Goal: Task Accomplishment & Management: Complete application form

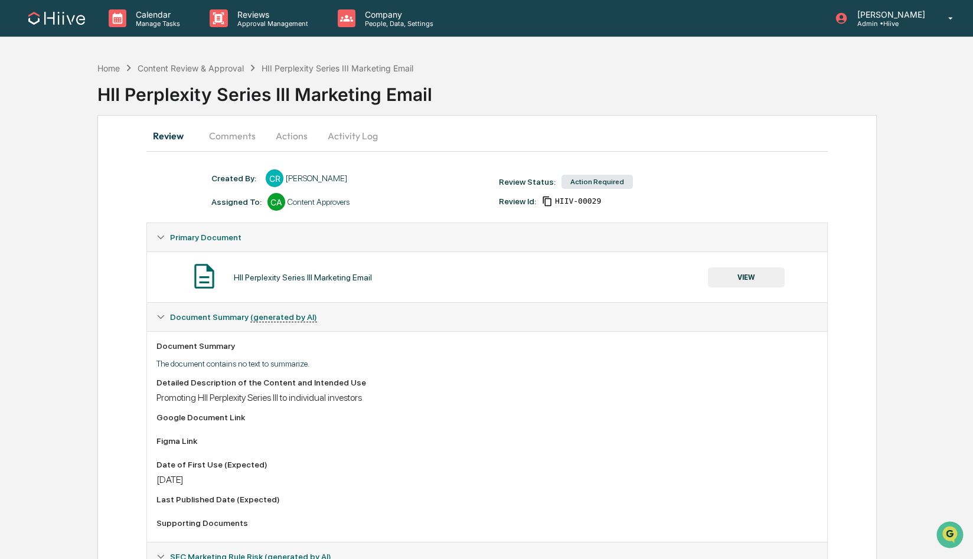
click at [232, 135] on button "Comments" at bounding box center [233, 136] width 66 height 28
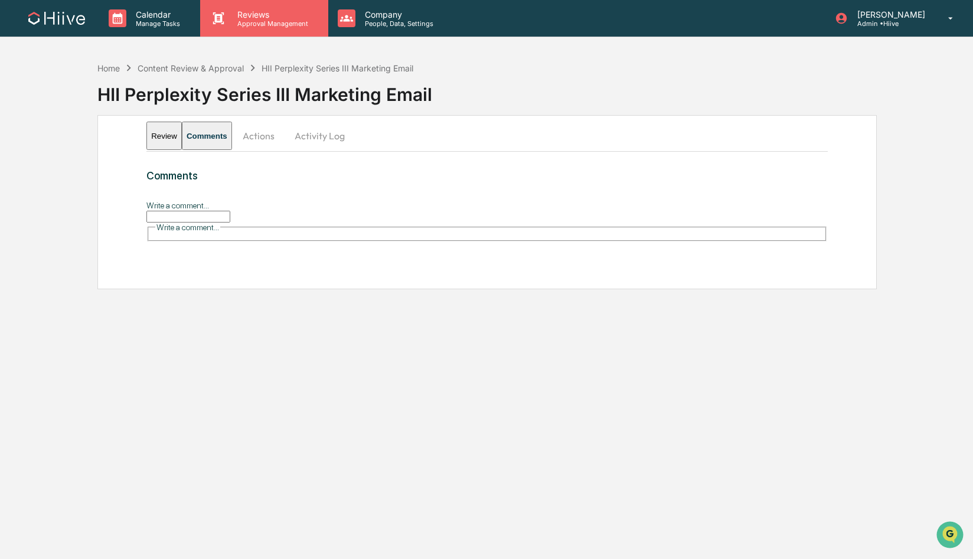
click at [241, 21] on p "Approval Management" at bounding box center [271, 23] width 86 height 8
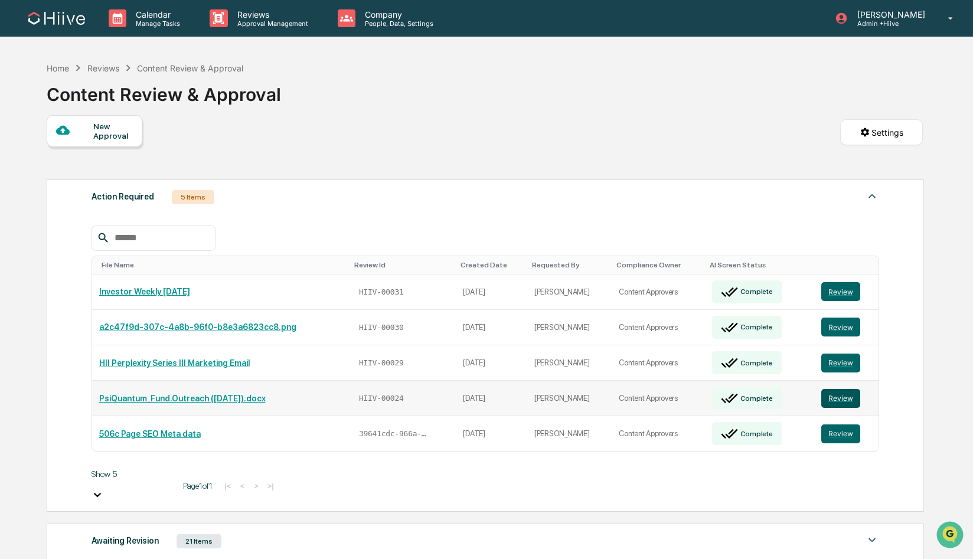
click at [854, 389] on button "Review" at bounding box center [841, 398] width 39 height 19
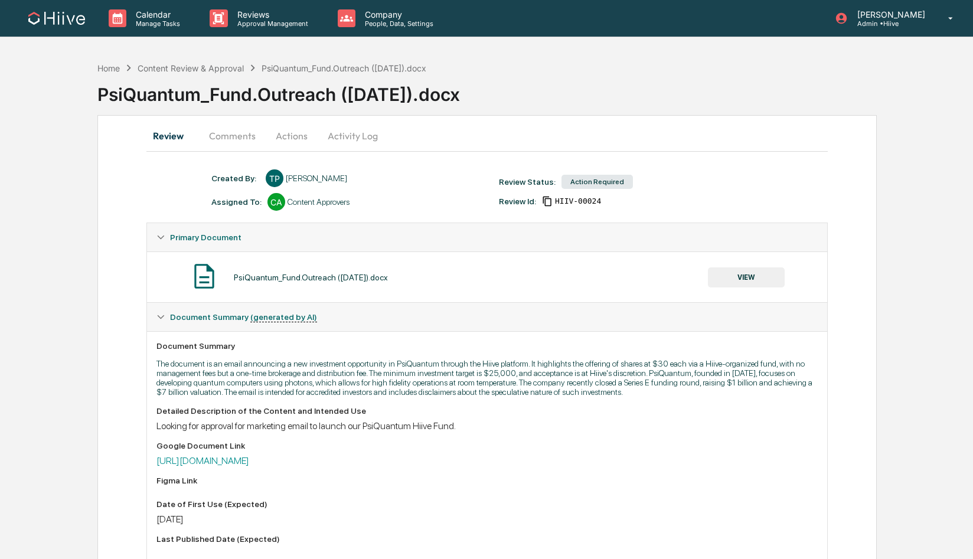
click at [228, 132] on button "Comments" at bounding box center [233, 136] width 66 height 28
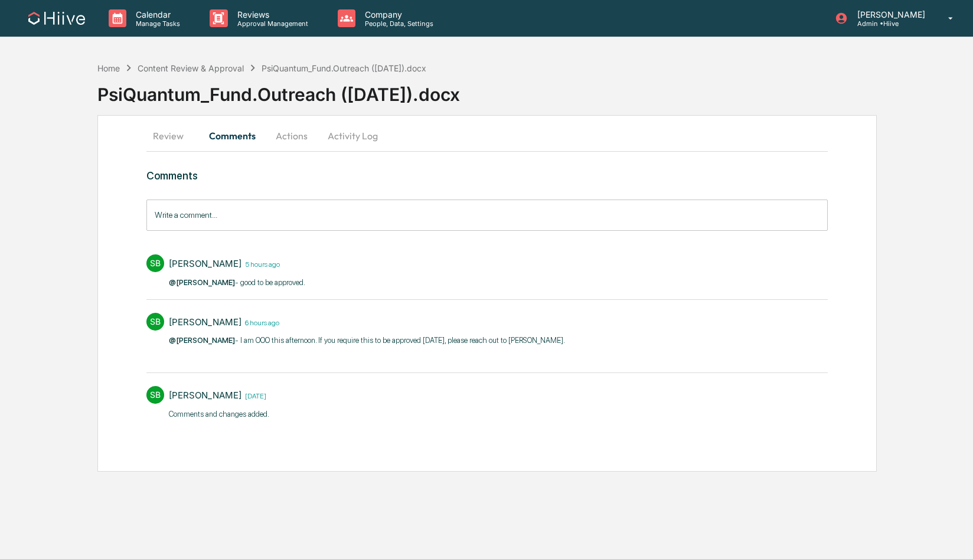
click at [289, 135] on button "Actions" at bounding box center [291, 136] width 53 height 28
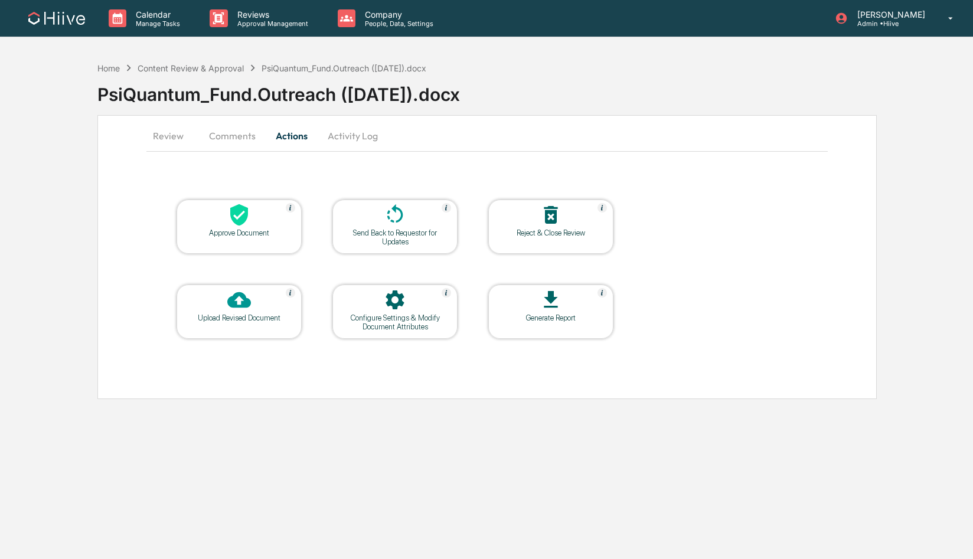
click at [236, 220] on icon at bounding box center [239, 215] width 18 height 22
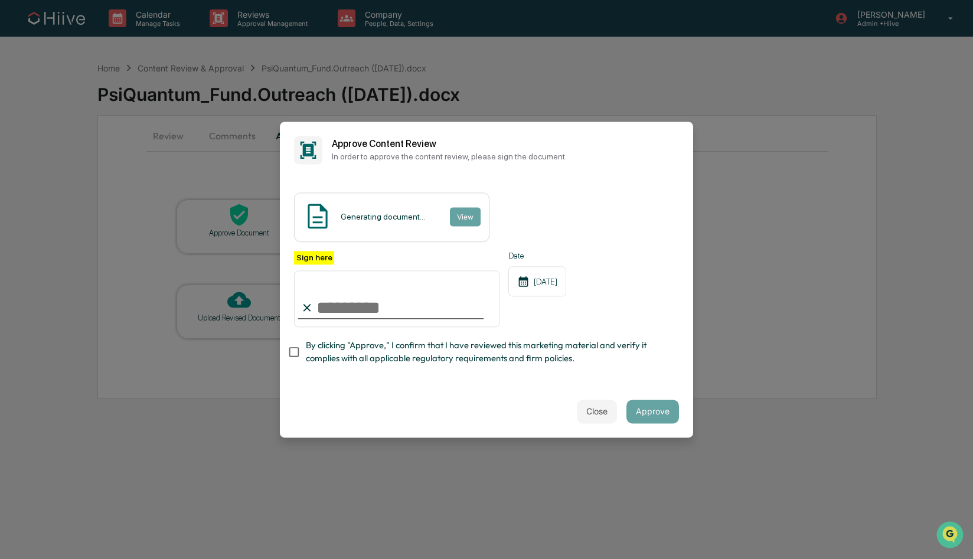
click at [0, 559] on com-1password-button at bounding box center [0, 559] width 0 height 0
type input "**********"
click at [402, 340] on span "By clicking "Approve," I confirm that I have reviewed this marketing material a…" at bounding box center [488, 353] width 364 height 27
click at [654, 408] on button "Approve" at bounding box center [653, 412] width 53 height 24
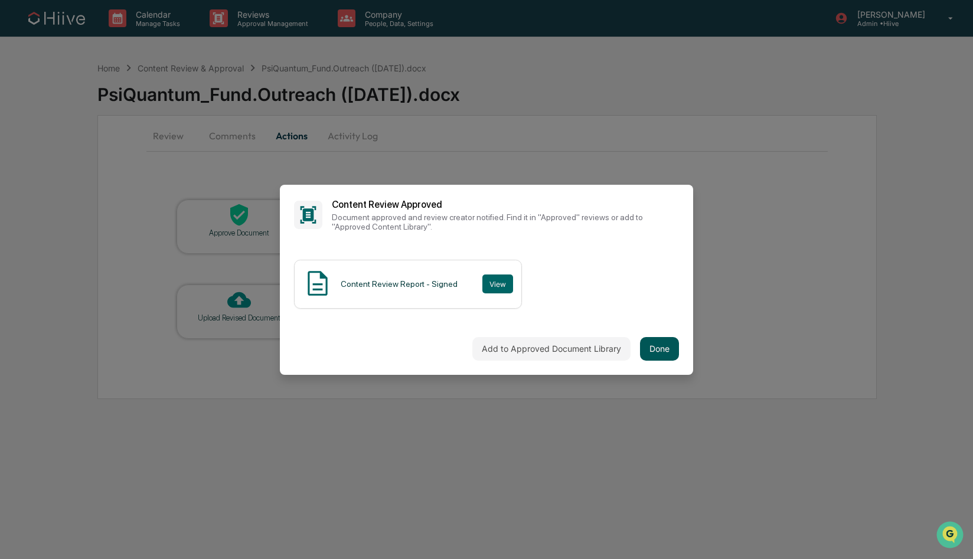
click at [663, 357] on button "Done" at bounding box center [659, 349] width 39 height 24
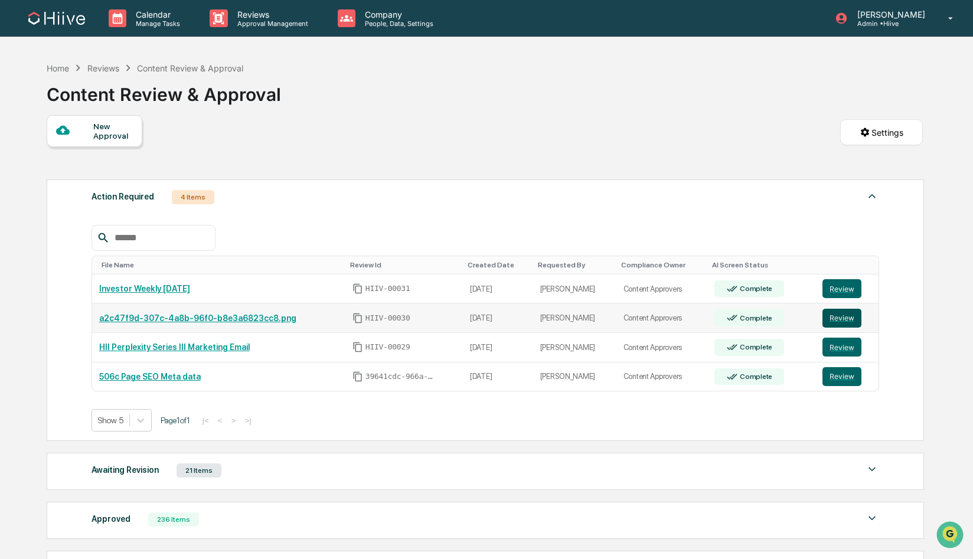
click at [842, 319] on button "Review" at bounding box center [842, 318] width 39 height 19
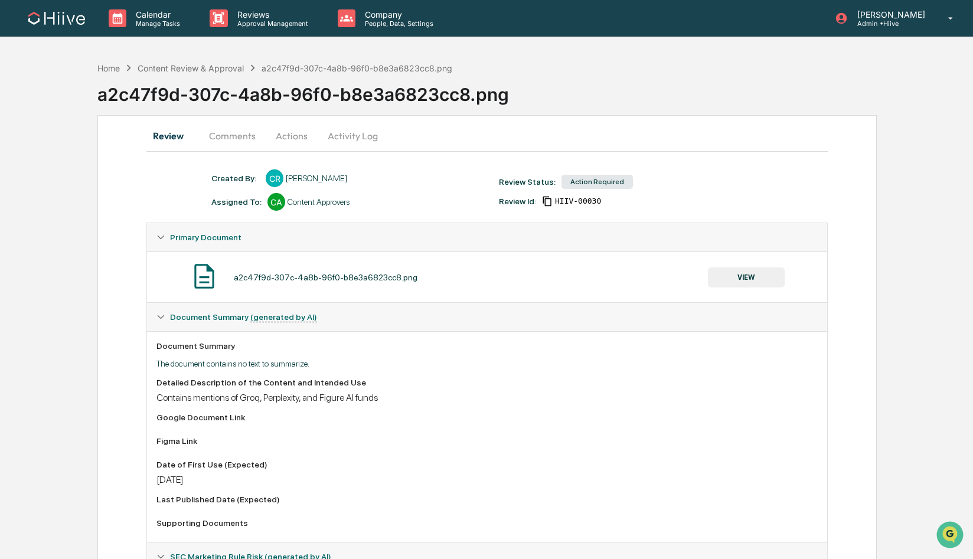
click at [239, 129] on button "Comments" at bounding box center [233, 136] width 66 height 28
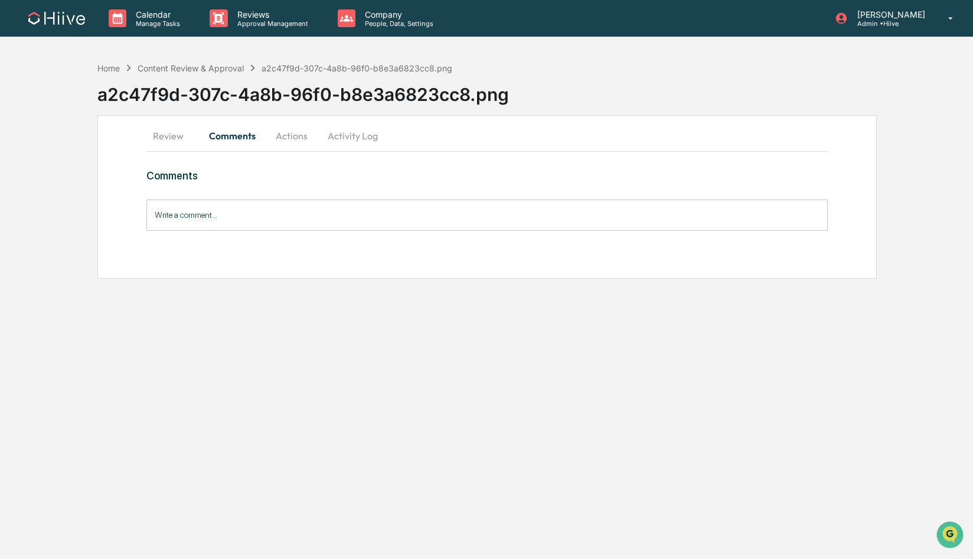
click at [175, 136] on button "Review" at bounding box center [172, 136] width 53 height 28
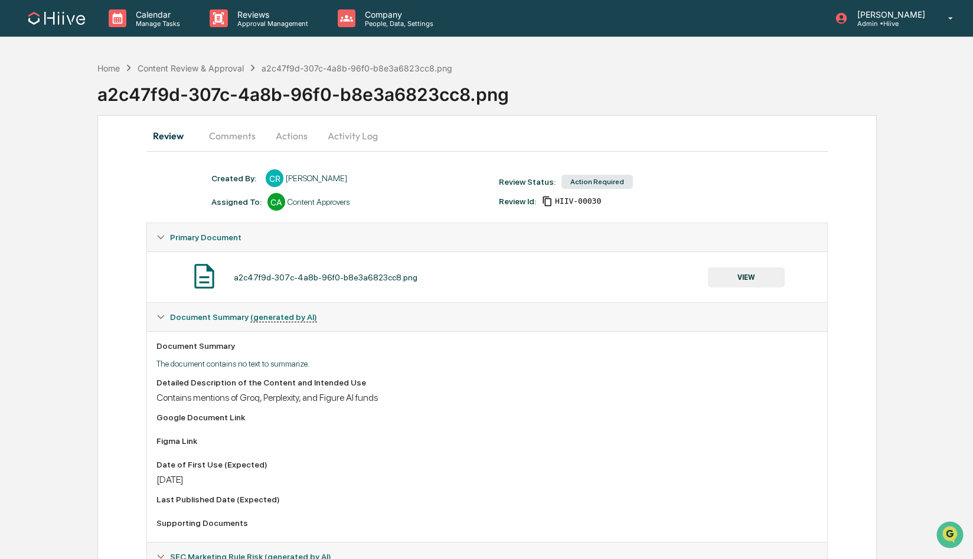
click at [754, 271] on button "VIEW" at bounding box center [746, 278] width 77 height 20
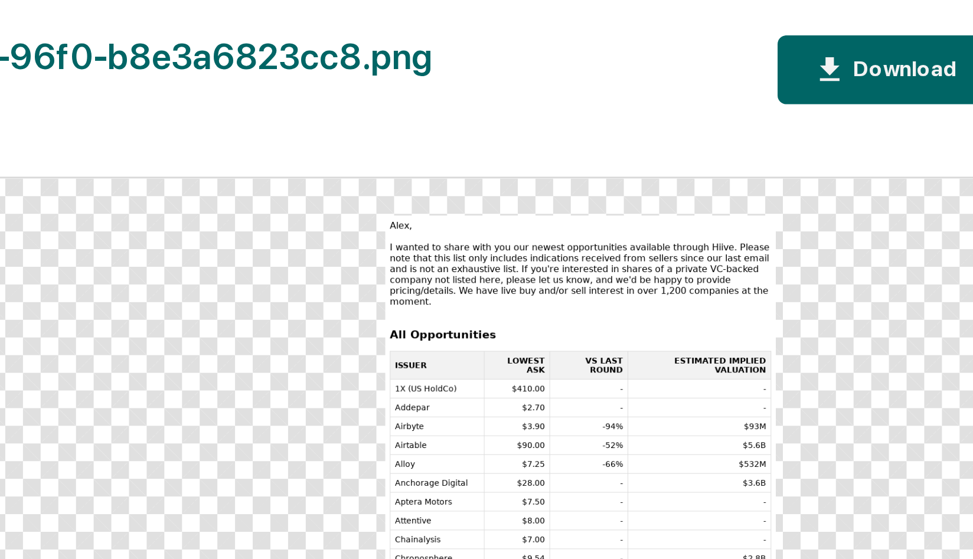
click at [658, 14] on div "a2c47f9d-307c-4a8b-96f0-b8e3a6823cc8.png Close Version History Download" at bounding box center [633, 23] width 633 height 23
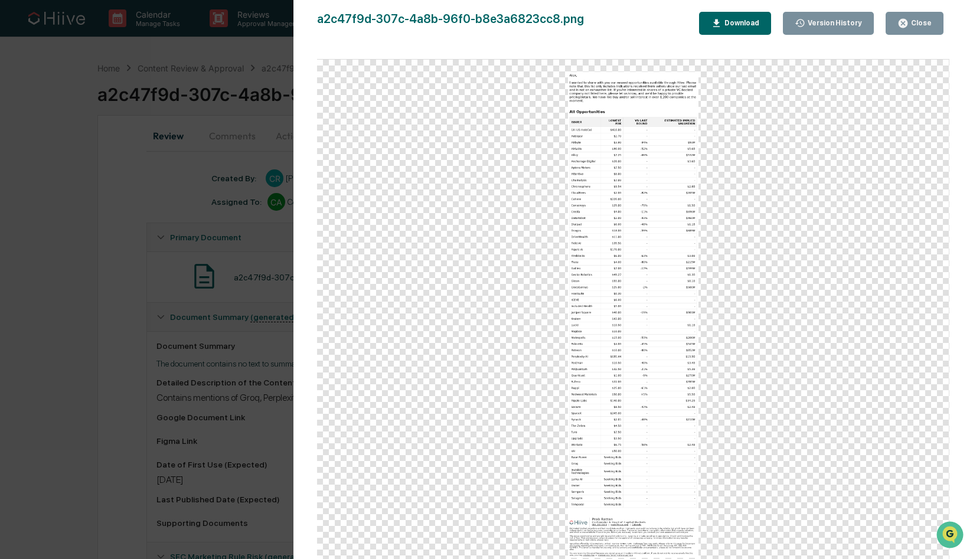
click at [74, 226] on div "Version History [DATE] 10:43 PM [PERSON_NAME] a2c47f9d-307c-4a8b-96f0-b8e3a6823…" at bounding box center [486, 279] width 973 height 559
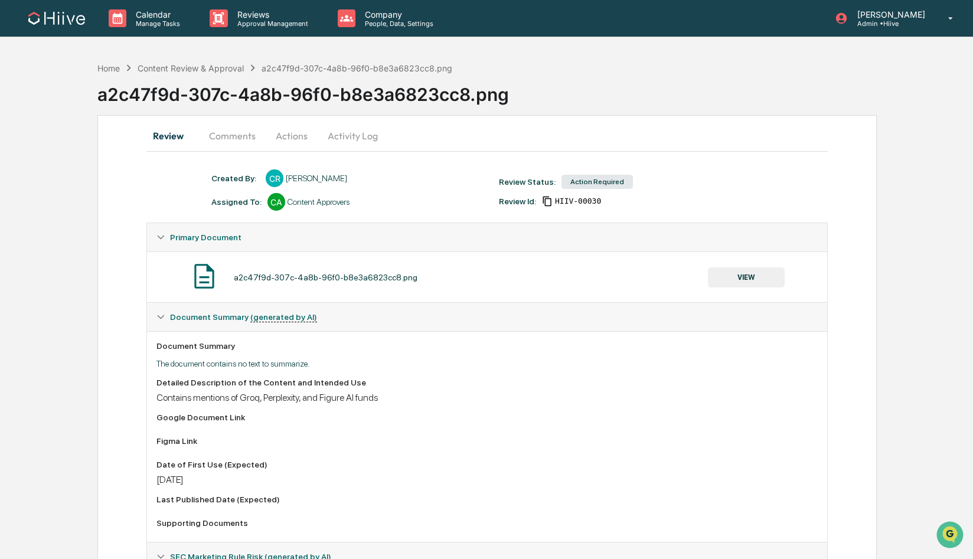
click at [253, 140] on button "Comments" at bounding box center [233, 136] width 66 height 28
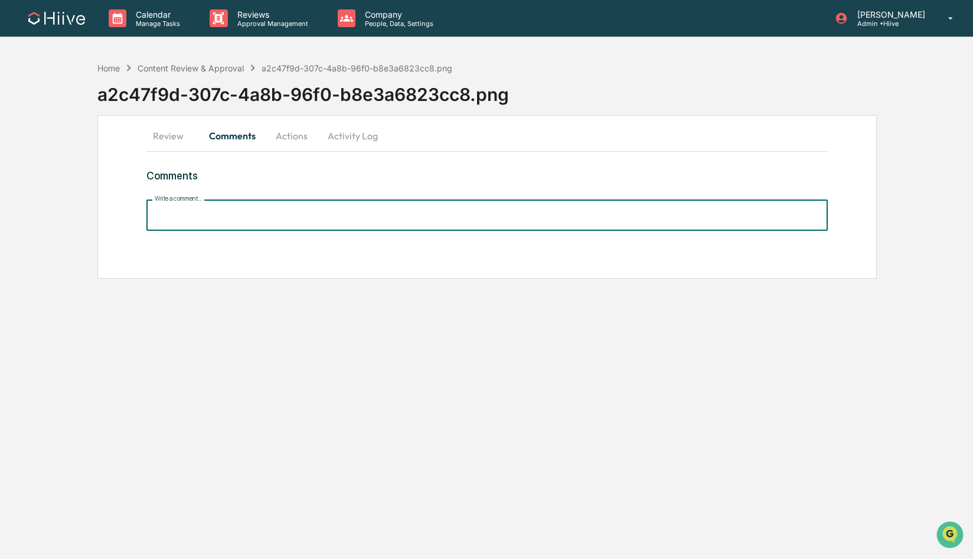
click at [286, 214] on input "Write a comment..." at bounding box center [487, 215] width 682 height 31
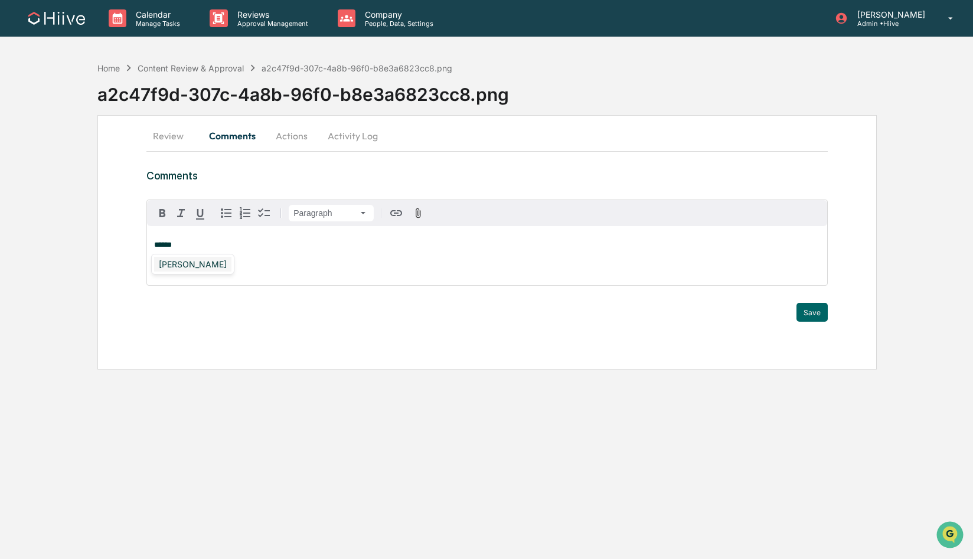
click at [185, 271] on div "[PERSON_NAME]" at bounding box center [192, 264] width 77 height 15
click at [807, 312] on button "Save" at bounding box center [812, 312] width 31 height 19
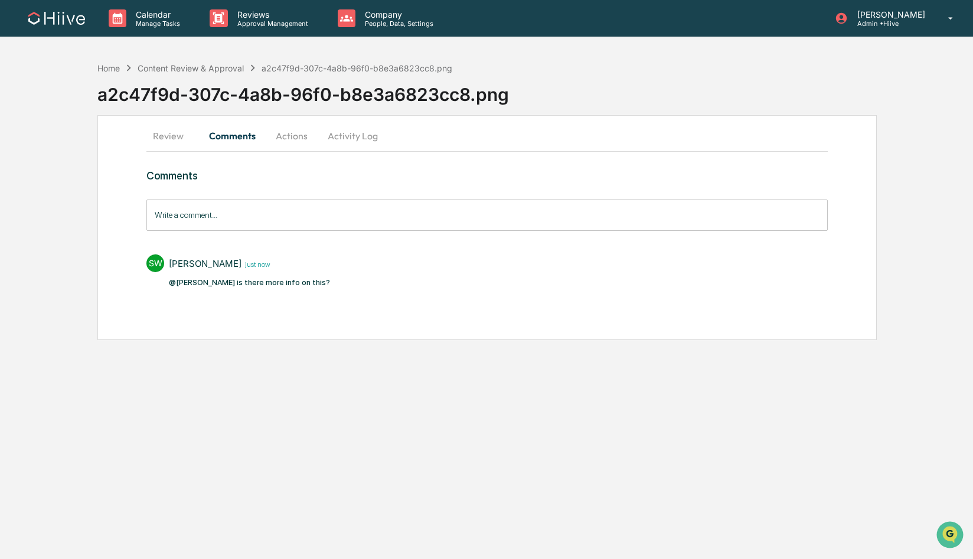
click at [172, 131] on button "Review" at bounding box center [172, 136] width 53 height 28
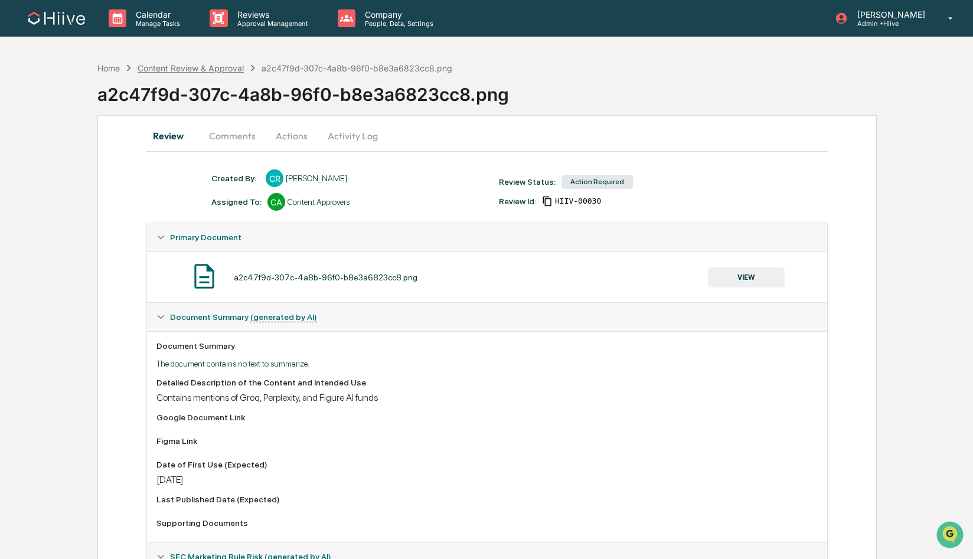
click at [222, 70] on div "Content Review & Approval" at bounding box center [191, 68] width 106 height 10
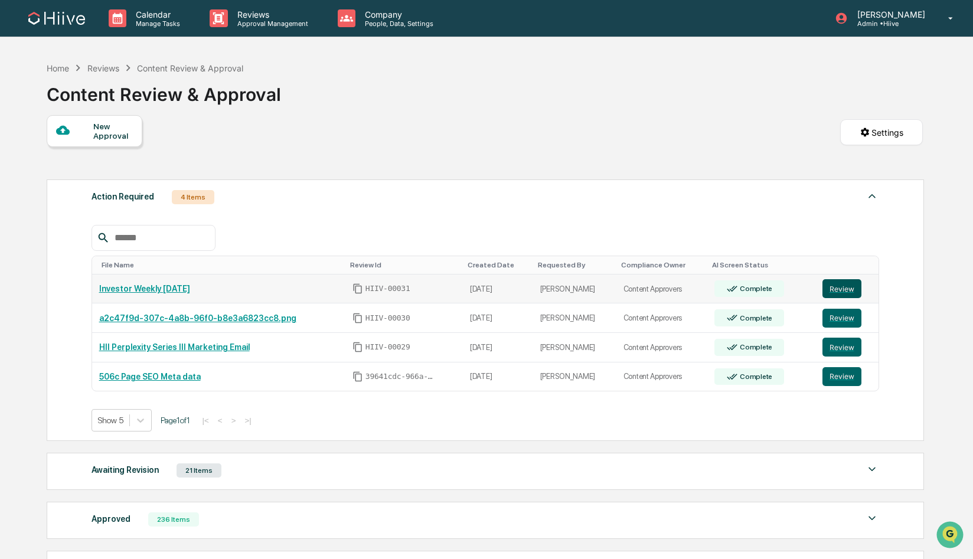
click at [848, 289] on button "Review" at bounding box center [842, 288] width 39 height 19
click at [838, 348] on button "Review" at bounding box center [842, 347] width 39 height 19
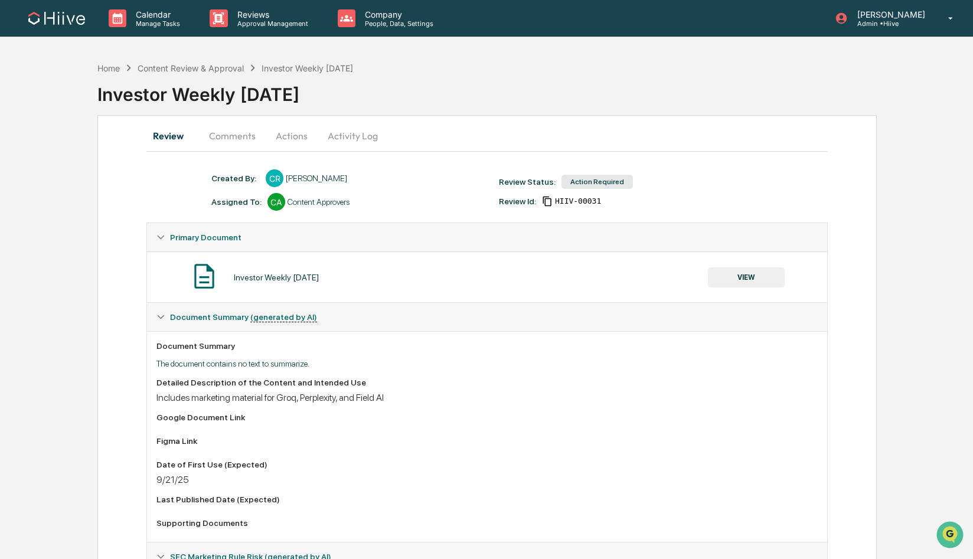
click at [764, 281] on button "VIEW" at bounding box center [746, 278] width 77 height 20
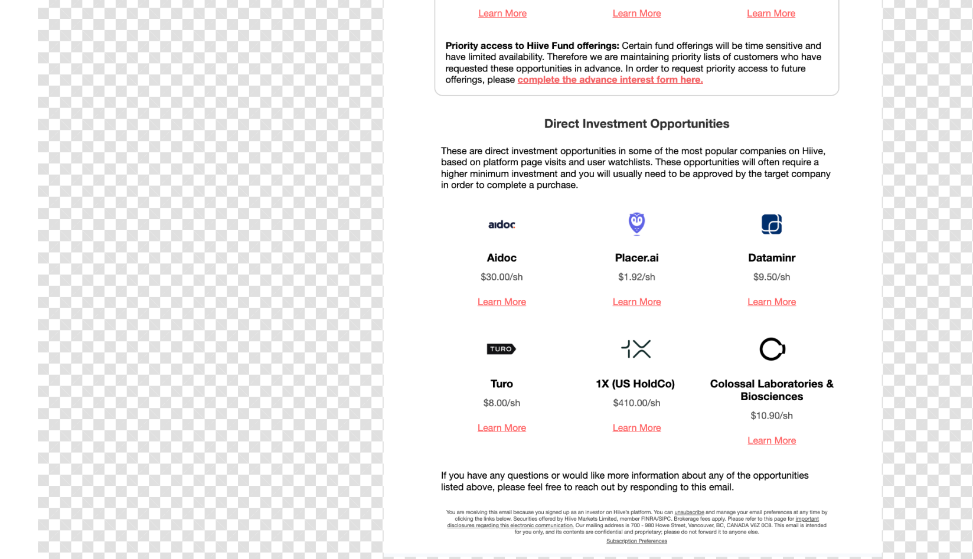
scroll to position [95, 0]
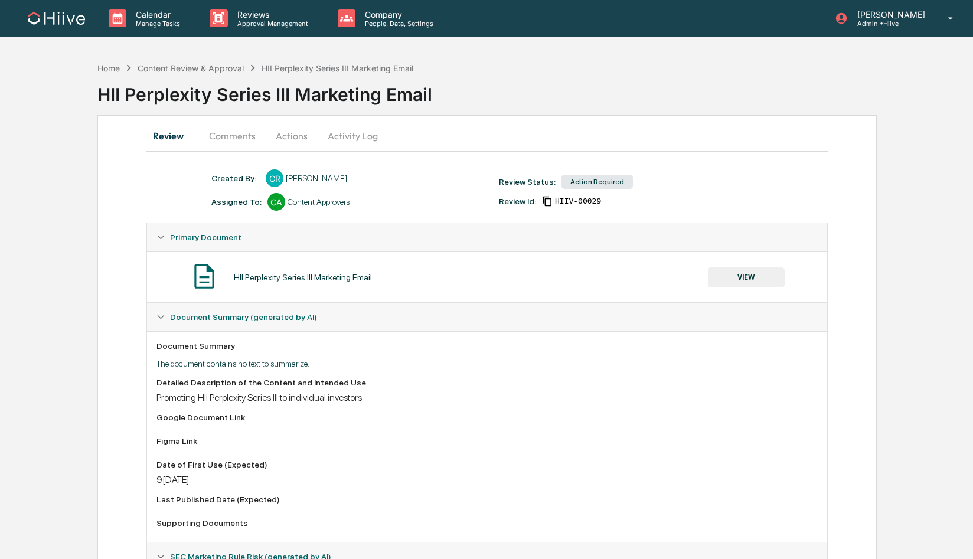
click at [299, 145] on button "Actions" at bounding box center [291, 136] width 53 height 28
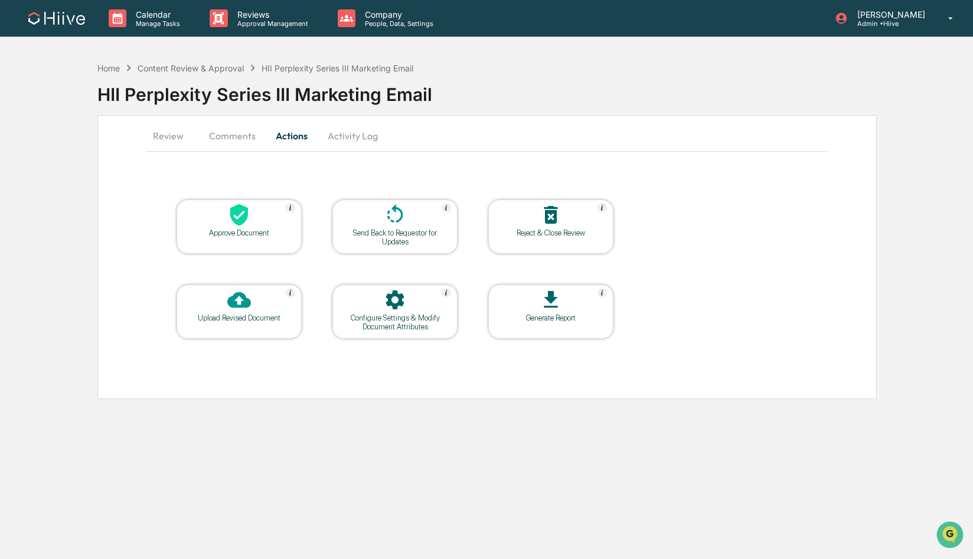
click at [231, 131] on button "Comments" at bounding box center [233, 136] width 66 height 28
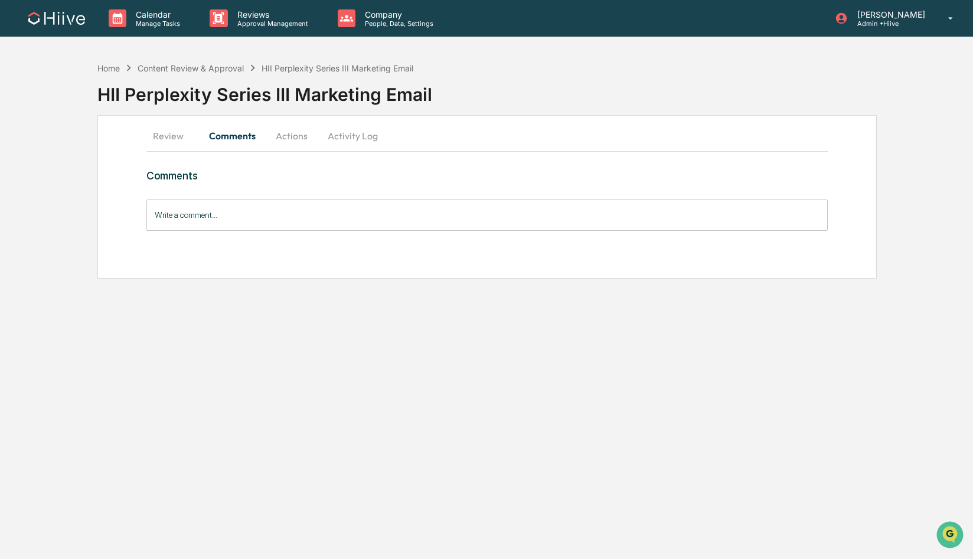
click at [279, 136] on button "Actions" at bounding box center [291, 136] width 53 height 28
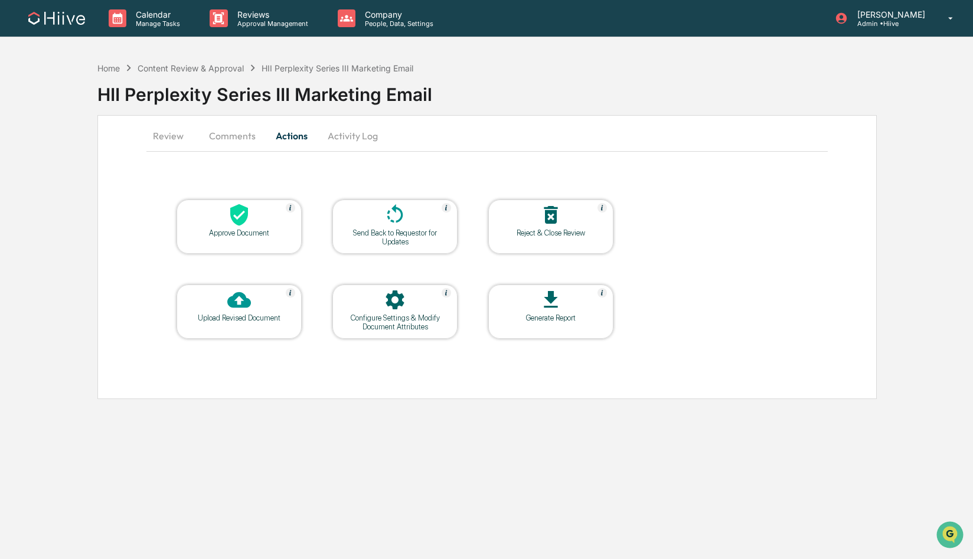
click at [157, 139] on button "Review" at bounding box center [172, 136] width 53 height 28
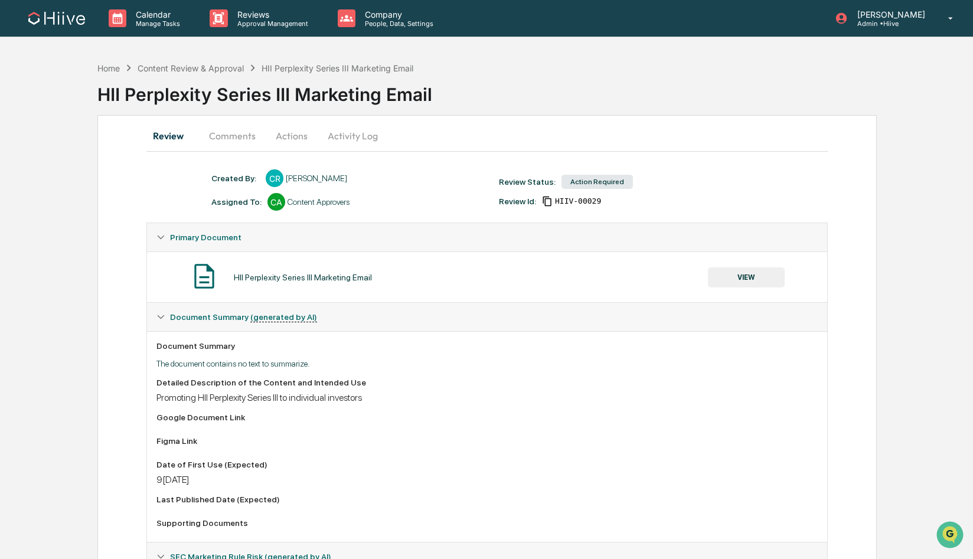
click at [744, 284] on button "VIEW" at bounding box center [746, 278] width 77 height 20
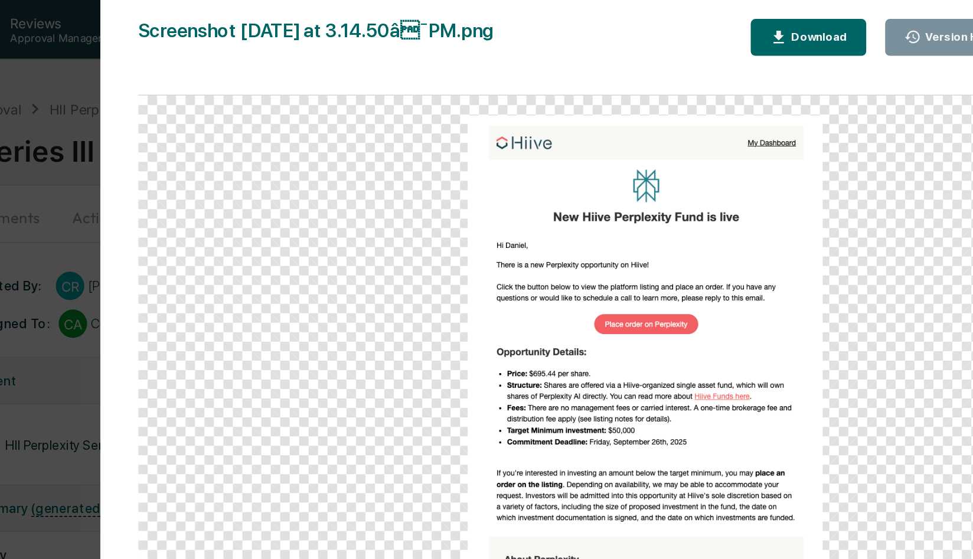
click at [274, 207] on div "Version History 0[DATE]0:15 PM[PERSON_NAME] Screenshot 2[DATE] at 3.14.50â¯PM.…" at bounding box center [486, 279] width 973 height 559
